Goal: Task Accomplishment & Management: Manage account settings

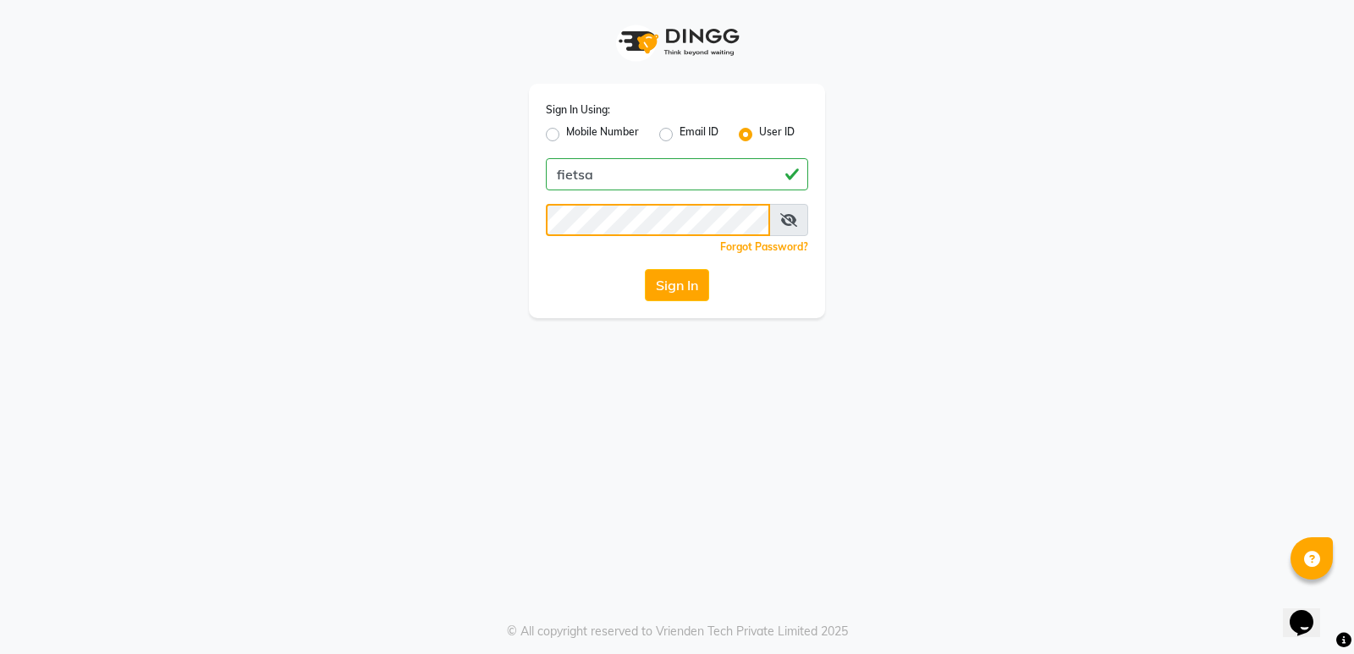
click at [645, 269] on button "Sign In" at bounding box center [677, 285] width 64 height 32
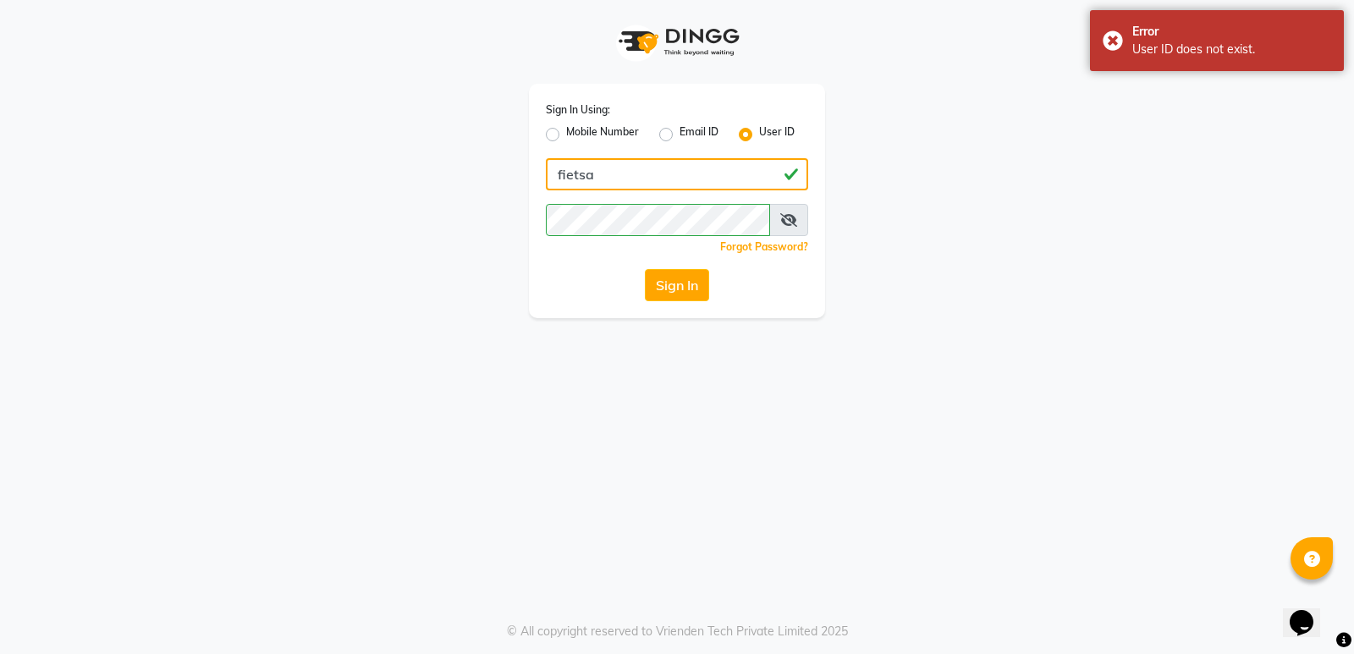
click at [635, 169] on input "fietsa" at bounding box center [677, 174] width 262 height 32
type input "fiesta"
click at [645, 269] on button "Sign In" at bounding box center [677, 285] width 64 height 32
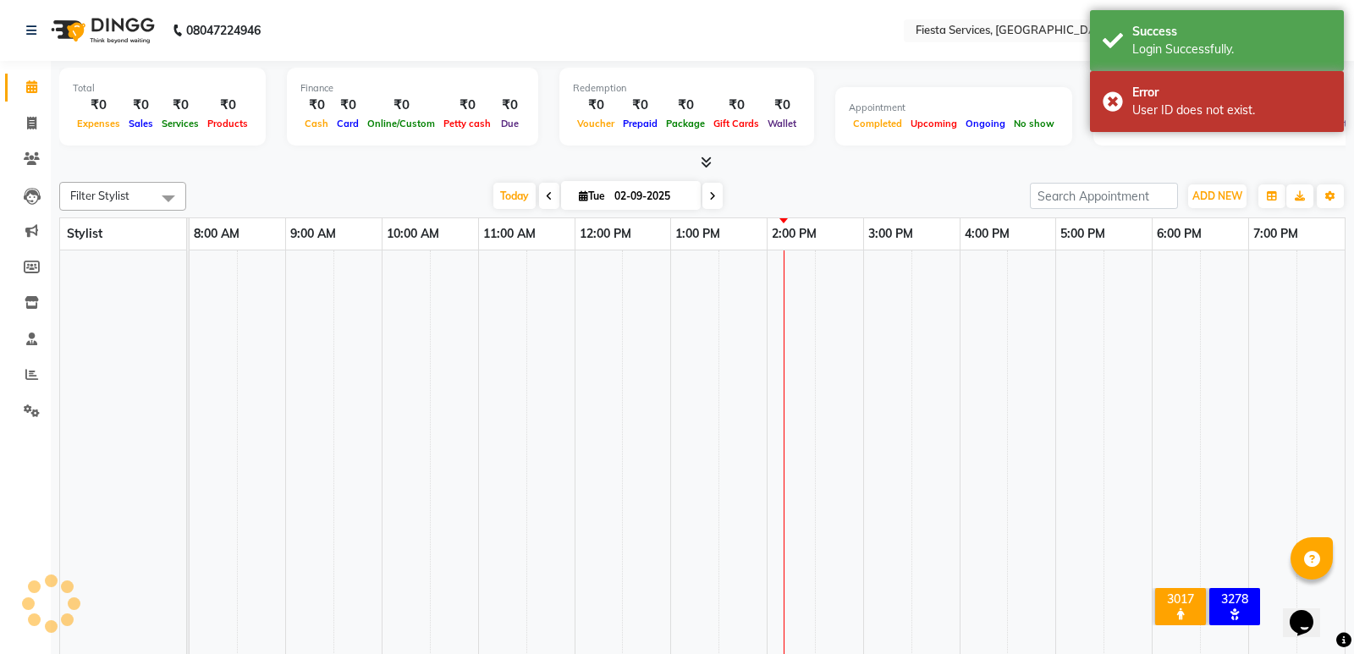
select select "en"
